Goal: Task Accomplishment & Management: Manage account settings

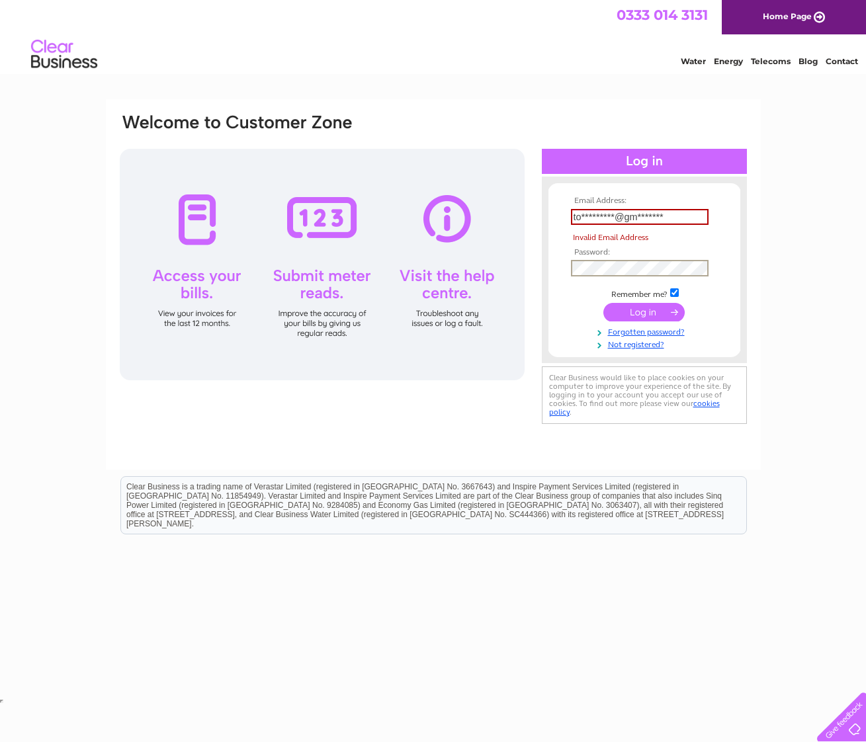
click at [654, 310] on input "submit" at bounding box center [643, 312] width 81 height 19
click at [682, 219] on input "to*********@gm*******" at bounding box center [640, 217] width 138 height 16
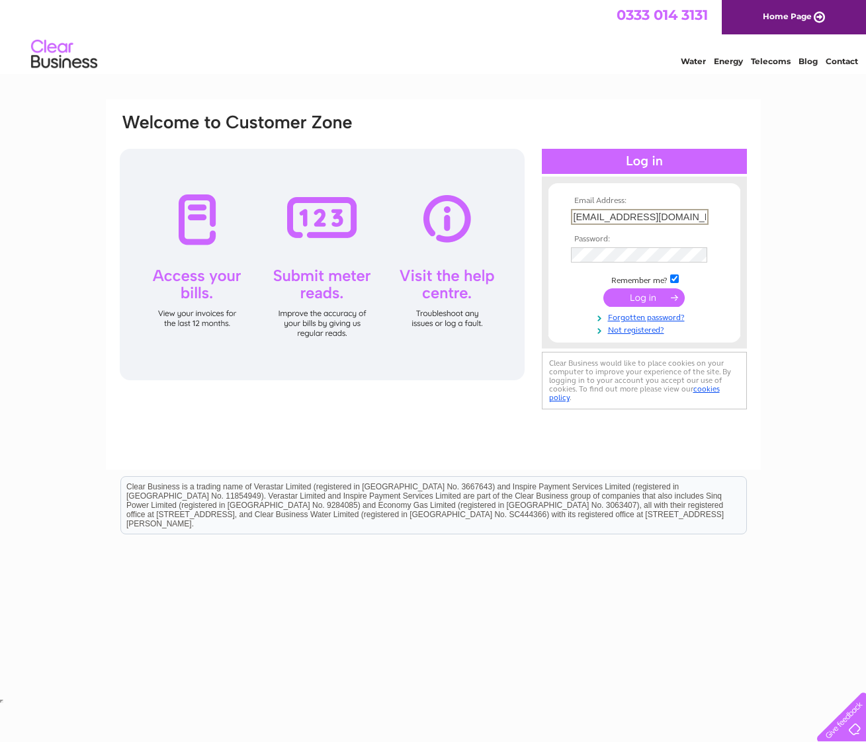
type input "tommayers88@gmail.com"
click at [657, 298] on input "submit" at bounding box center [643, 297] width 81 height 19
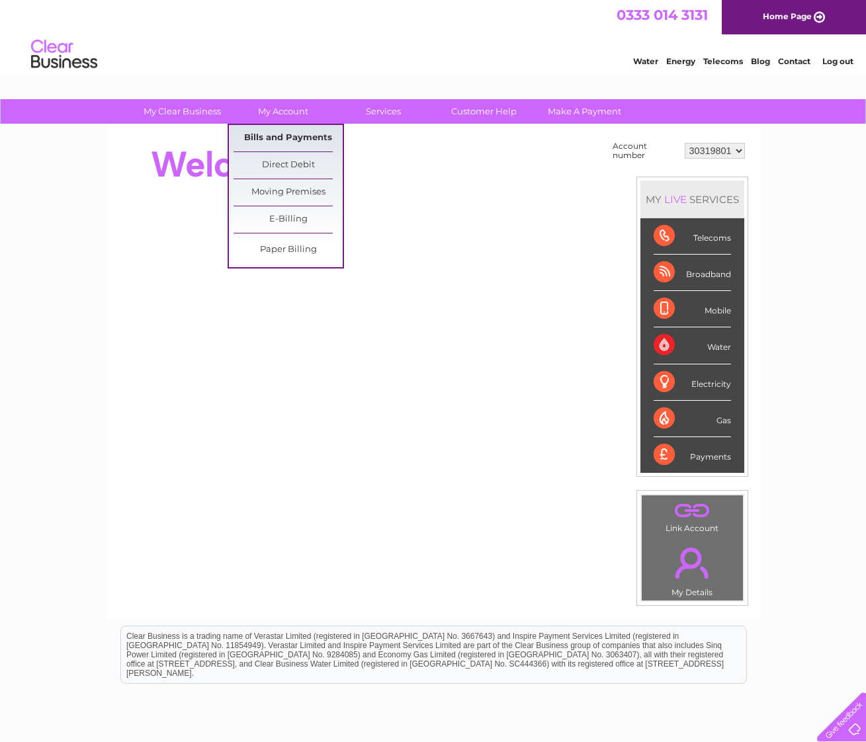
click at [282, 147] on link "Bills and Payments" at bounding box center [287, 138] width 109 height 26
click at [286, 141] on link "Bills and Payments" at bounding box center [287, 138] width 109 height 26
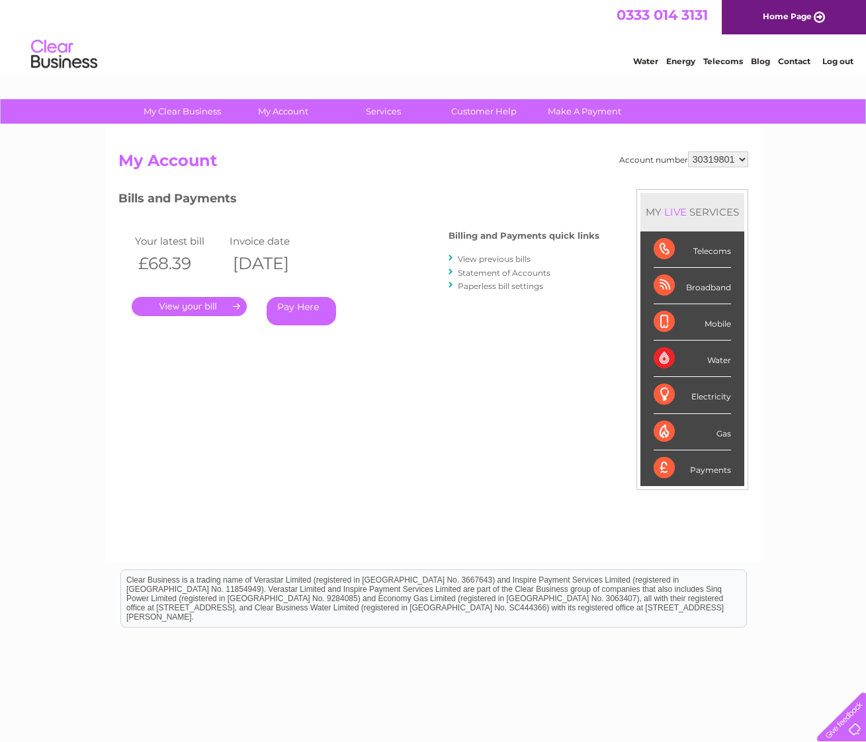
click at [203, 304] on link "." at bounding box center [189, 306] width 115 height 19
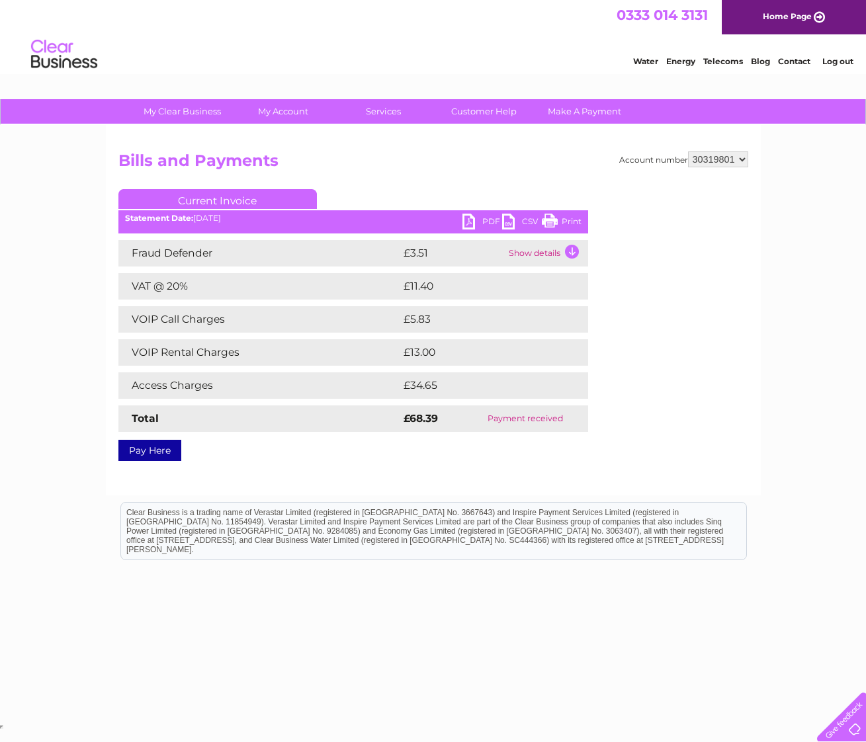
click at [487, 222] on link "PDF" at bounding box center [482, 223] width 40 height 19
click at [534, 252] on td "Show details" at bounding box center [546, 253] width 83 height 26
